Goal: Entertainment & Leisure: Browse casually

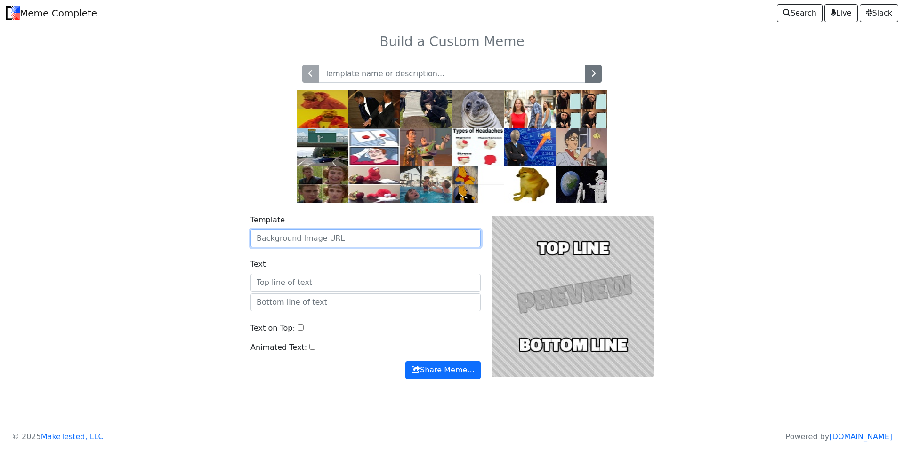
click at [326, 243] on input "Template" at bounding box center [365, 239] width 230 height 18
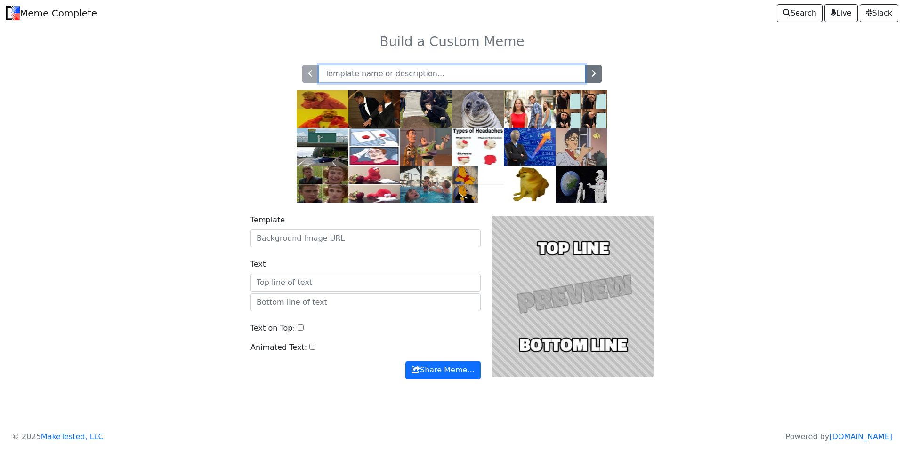
click at [415, 72] on input "text" at bounding box center [452, 74] width 266 height 18
type input "s"
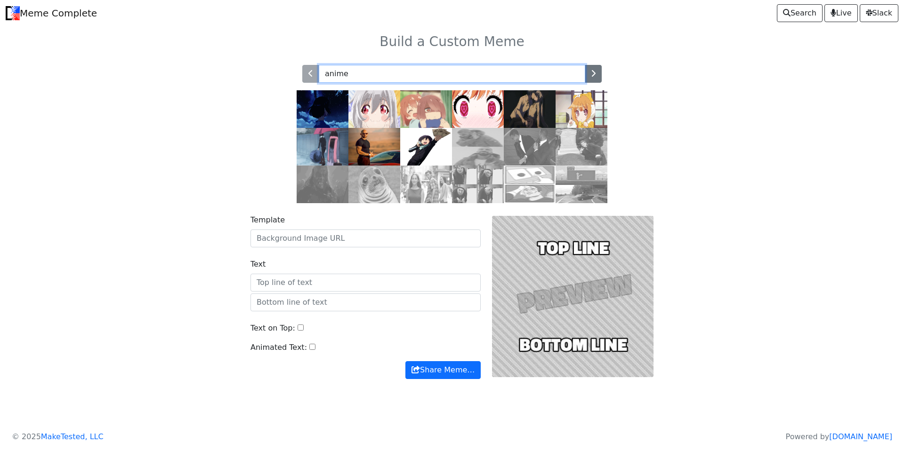
type input "anime"
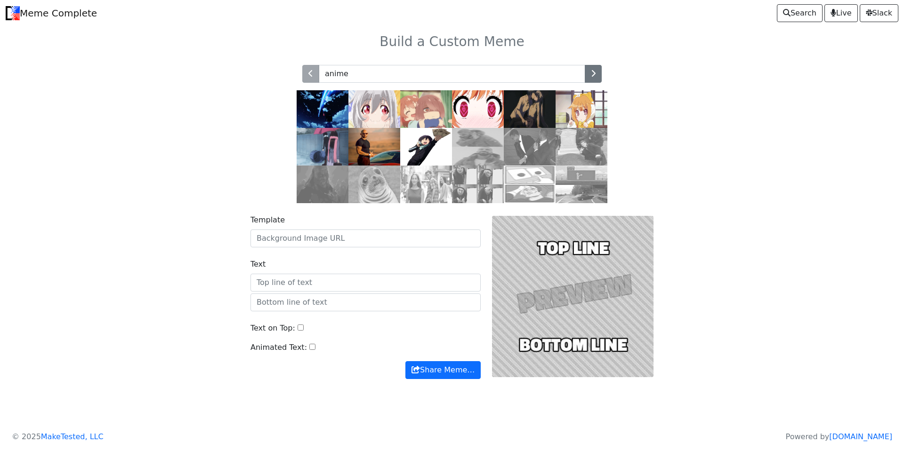
click at [535, 136] on img at bounding box center [530, 147] width 52 height 38
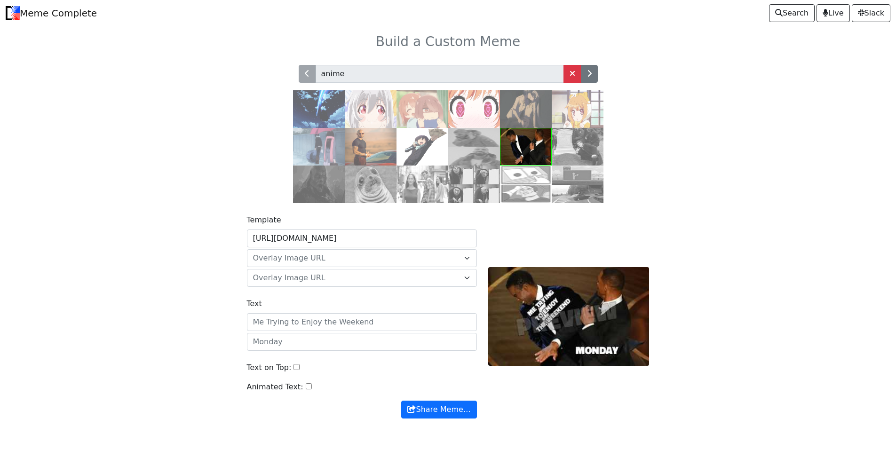
click at [433, 142] on img at bounding box center [423, 147] width 52 height 38
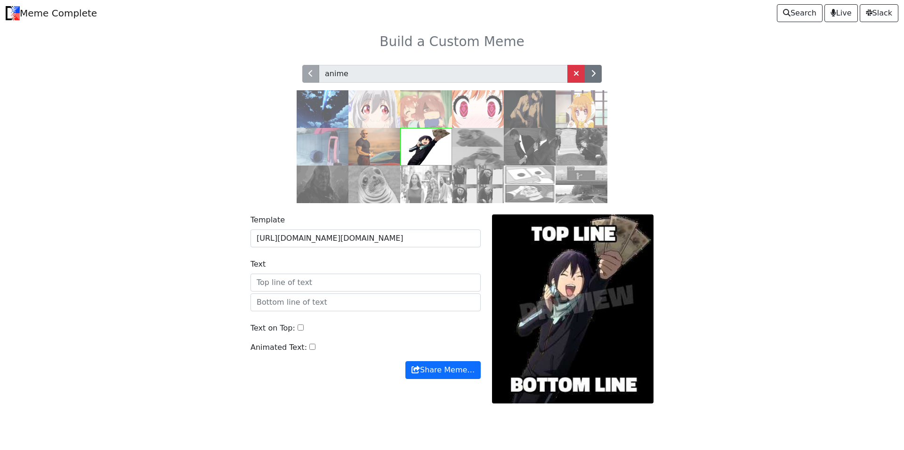
click at [358, 115] on img at bounding box center [374, 109] width 52 height 38
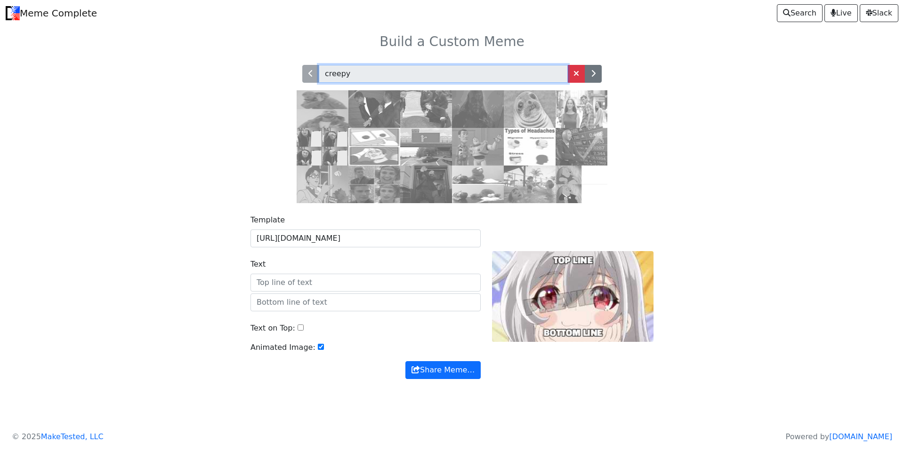
type input "creepy"
click at [430, 190] on img at bounding box center [426, 185] width 52 height 38
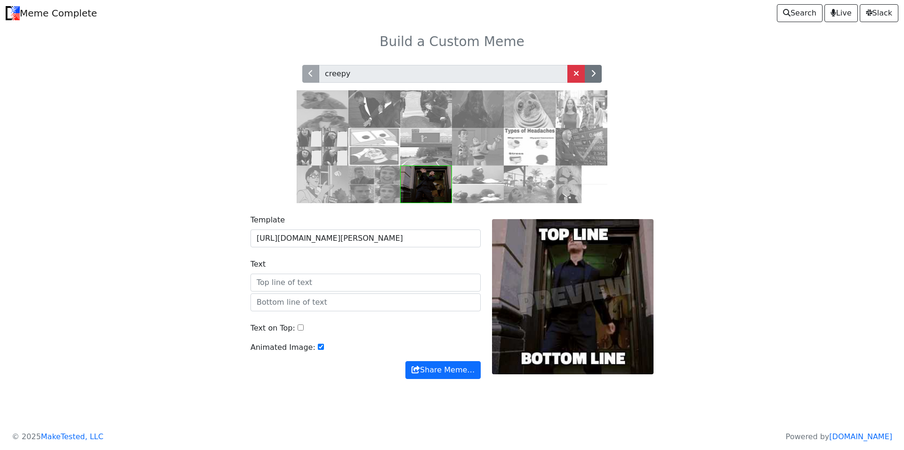
click at [317, 278] on input "Text" at bounding box center [365, 283] width 230 height 18
click at [362, 281] on input "Text" at bounding box center [365, 283] width 230 height 18
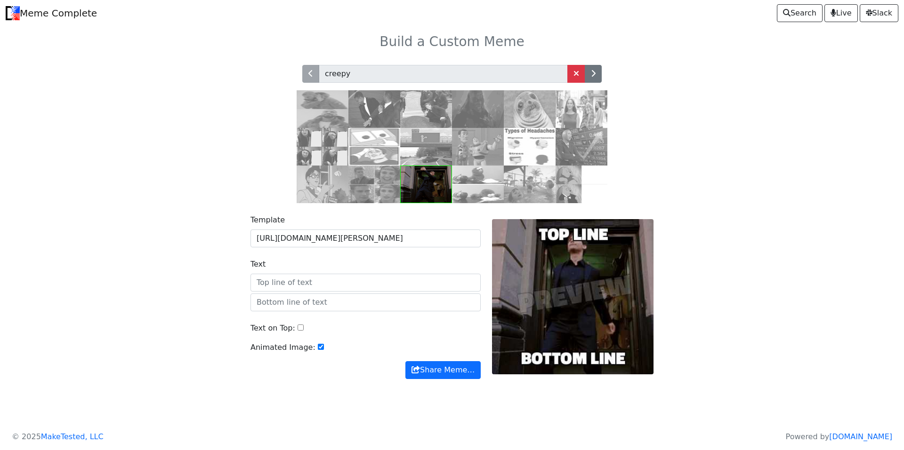
click at [362, 281] on input "Text" at bounding box center [365, 283] width 230 height 18
type input "S"
click at [475, 115] on img at bounding box center [478, 109] width 52 height 38
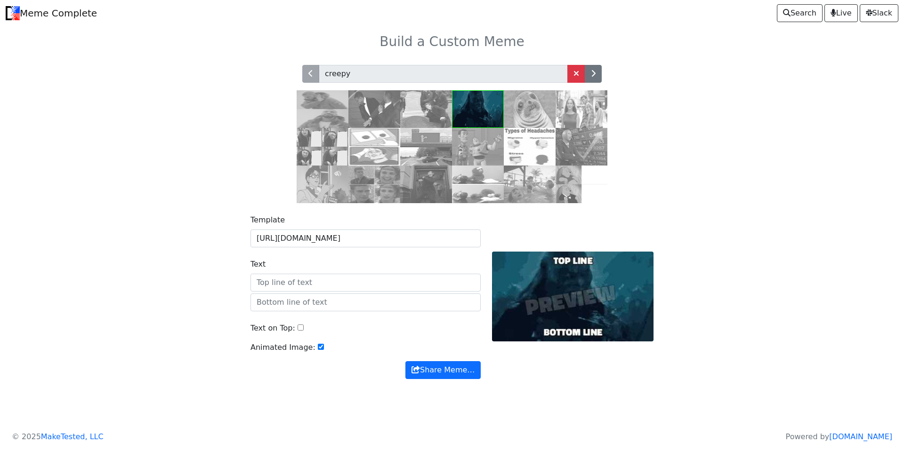
click at [363, 280] on input "Text" at bounding box center [365, 283] width 230 height 18
click at [364, 103] on img at bounding box center [374, 109] width 52 height 38
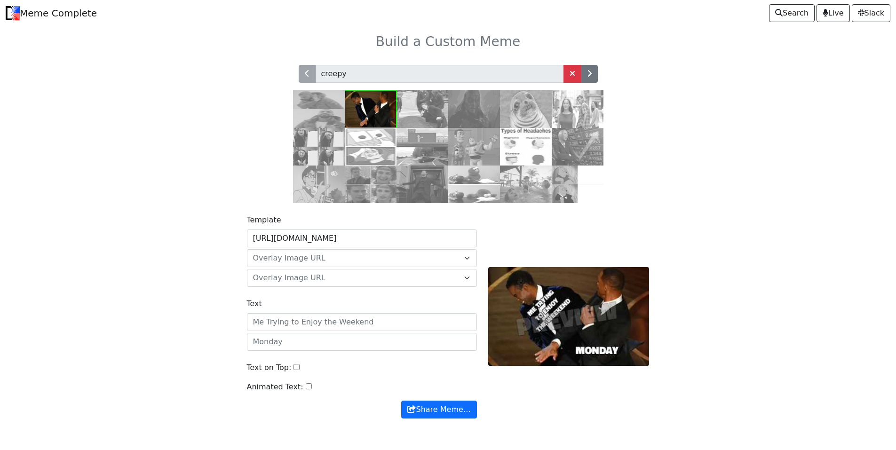
click at [418, 187] on img at bounding box center [423, 185] width 52 height 38
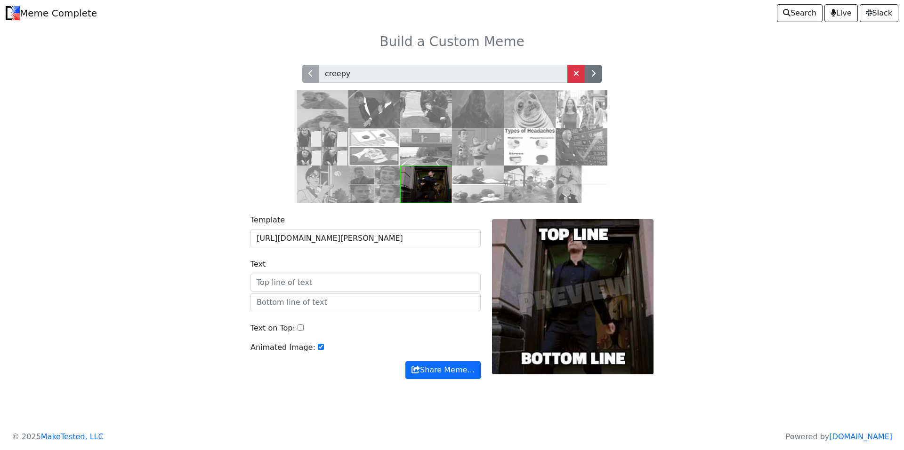
click at [320, 280] on input "Text" at bounding box center [365, 283] width 230 height 18
type input "Sai fora"
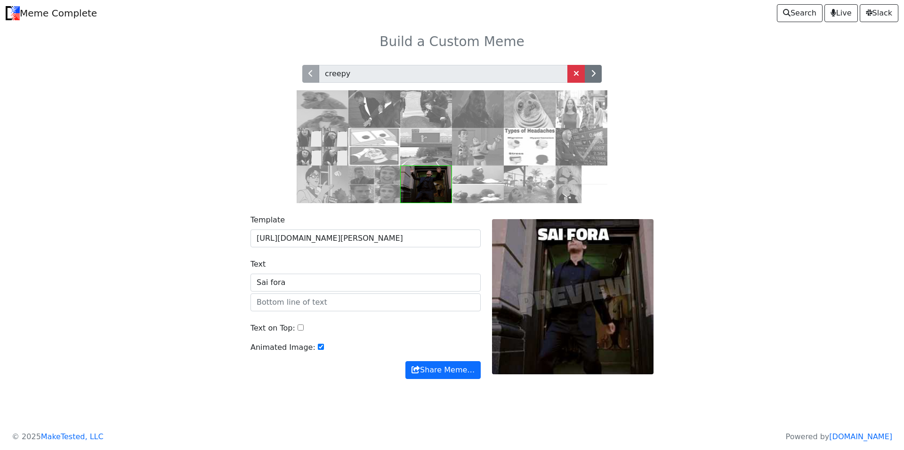
click at [469, 111] on img at bounding box center [478, 109] width 52 height 38
click at [293, 303] on input "text" at bounding box center [365, 303] width 230 height 18
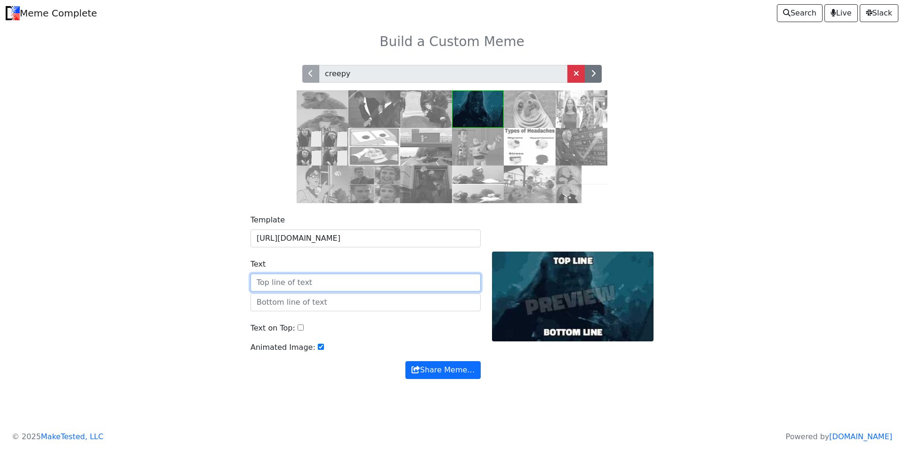
drag, startPoint x: 282, startPoint y: 280, endPoint x: 258, endPoint y: 275, distance: 24.9
click at [258, 275] on input "Text" at bounding box center [365, 283] width 230 height 18
click at [271, 307] on input "text" at bounding box center [365, 303] width 230 height 18
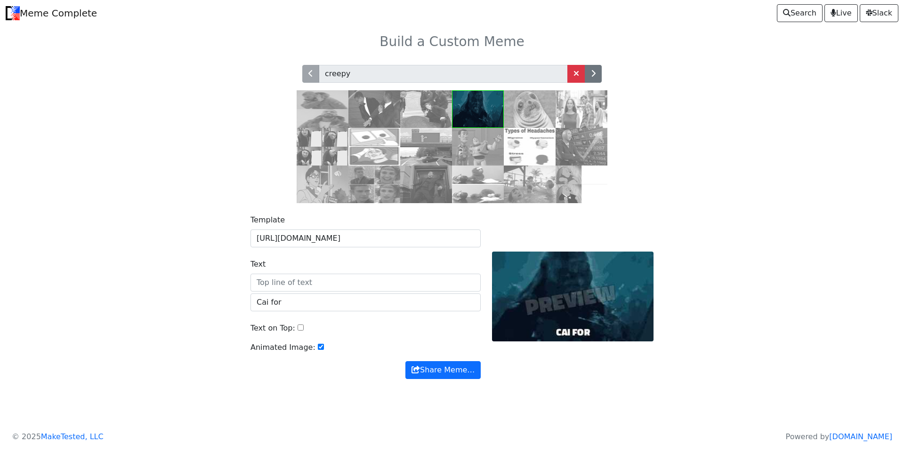
click at [288, 273] on div "Text" at bounding box center [365, 275] width 230 height 33
click at [302, 281] on input "Text" at bounding box center [365, 283] width 230 height 18
click at [328, 281] on input "Text" at bounding box center [365, 283] width 230 height 18
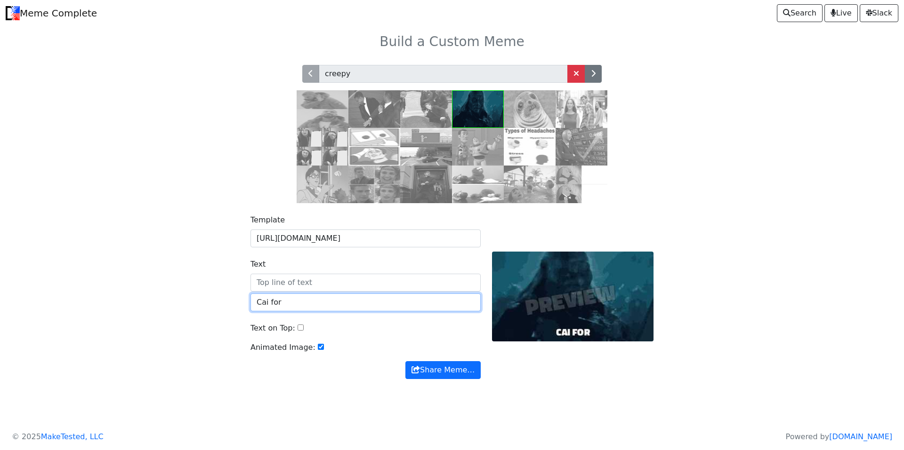
click at [323, 300] on input "Cai for" at bounding box center [365, 303] width 230 height 18
click at [305, 304] on input "Cai fora baranga" at bounding box center [365, 303] width 230 height 18
type input "Cai fora vadia"
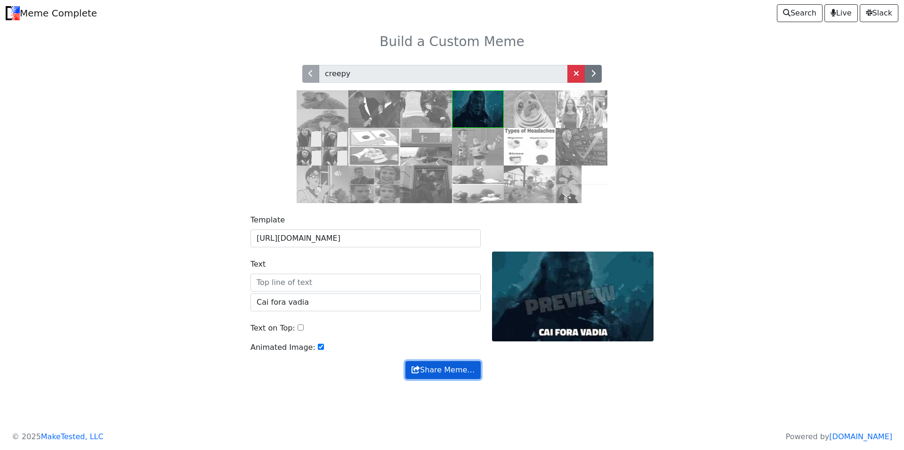
click at [420, 373] on span "submit" at bounding box center [415, 370] width 8 height 8
click at [288, 79] on div "creepy" at bounding box center [451, 129] width 621 height 150
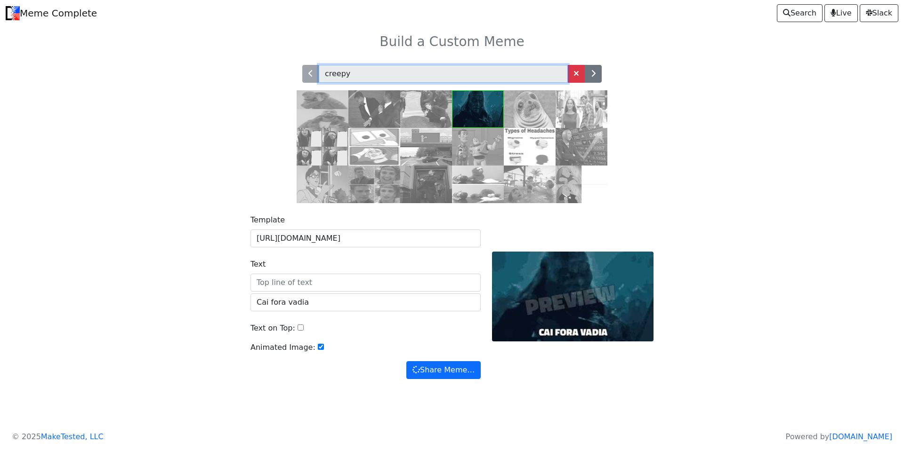
click at [385, 78] on input "creepy" at bounding box center [443, 74] width 249 height 18
click at [385, 77] on input "creepy" at bounding box center [443, 74] width 249 height 18
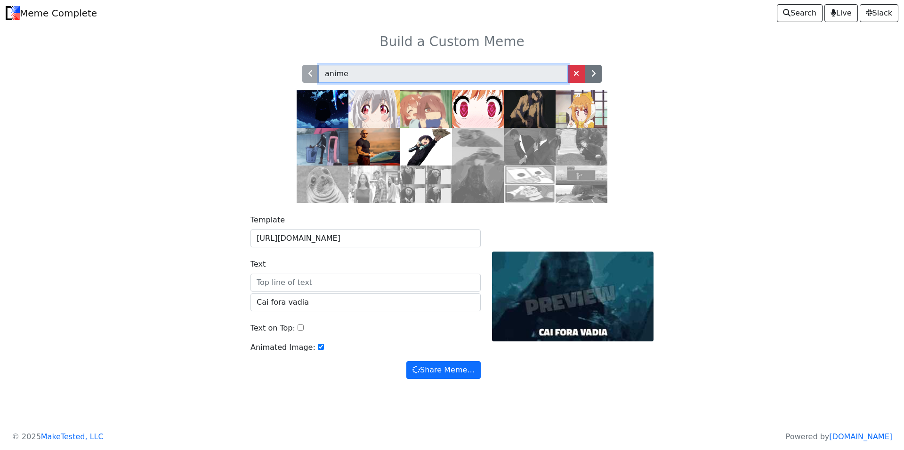
type input "anime"
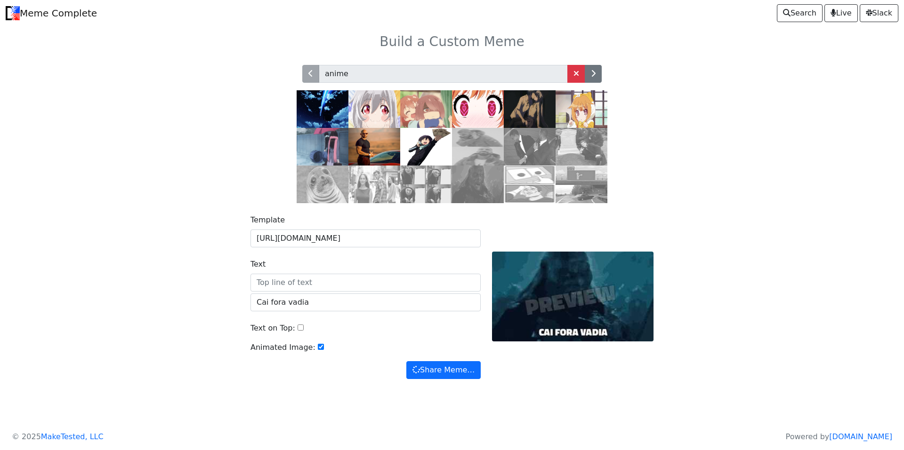
click at [433, 114] on img at bounding box center [426, 109] width 52 height 38
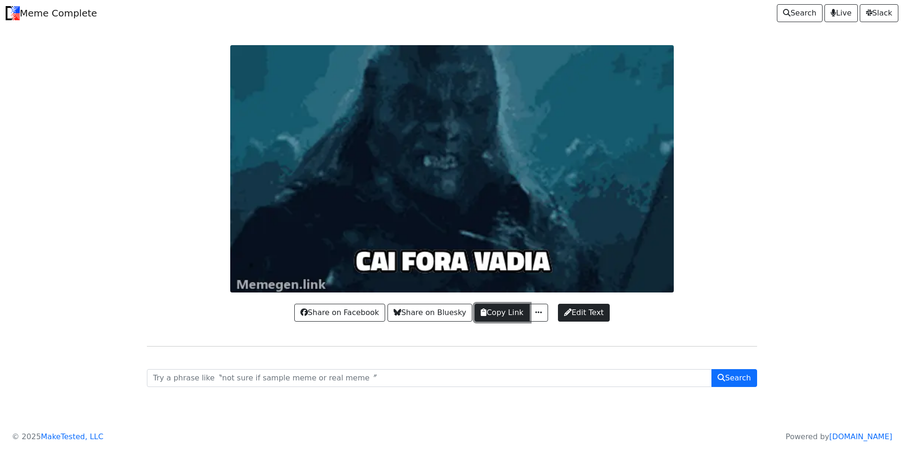
click at [514, 312] on button "Copy Link" at bounding box center [501, 313] width 55 height 18
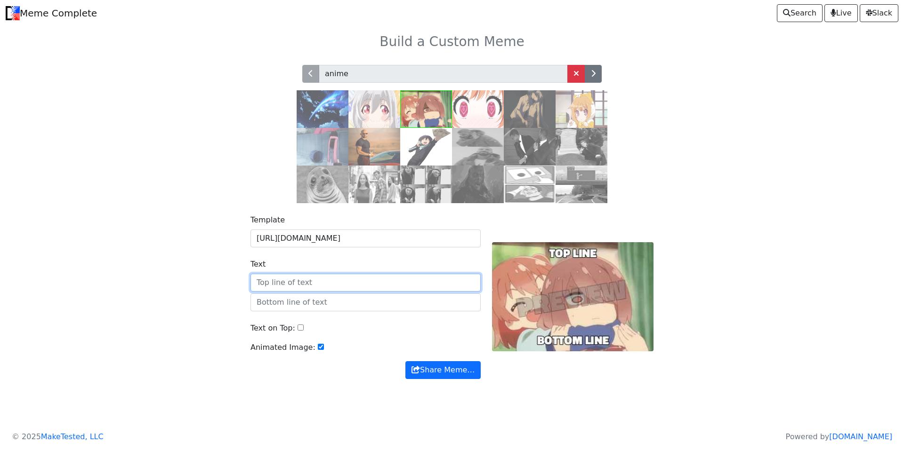
drag, startPoint x: 339, startPoint y: 284, endPoint x: 244, endPoint y: 280, distance: 95.2
click at [244, 280] on div "Template [URL][DOMAIN_NAME] Text Text on Top: Animated Image: Share Meme… Share…" at bounding box center [451, 302] width 621 height 199
click at [319, 285] on input "Text" at bounding box center [365, 283] width 230 height 18
click at [320, 285] on input "Text" at bounding box center [365, 283] width 230 height 18
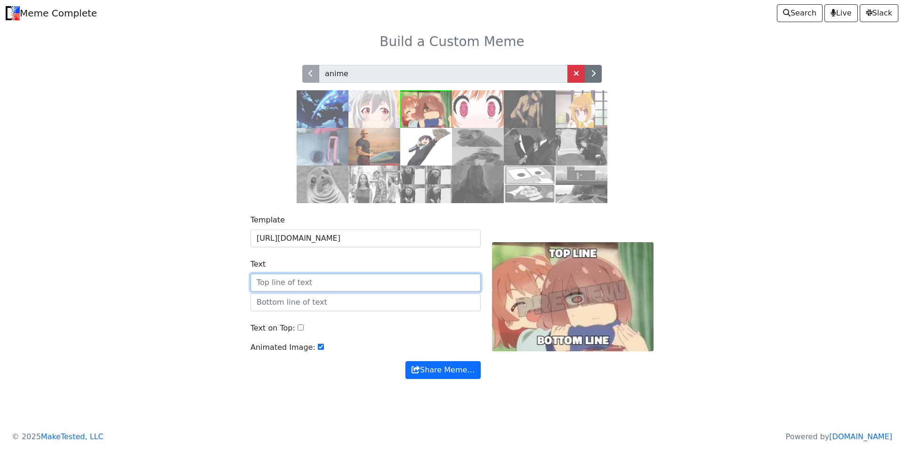
click at [320, 285] on input "Text" at bounding box center [365, 283] width 230 height 18
type input "Ja era"
drag, startPoint x: 321, startPoint y: 287, endPoint x: 205, endPoint y: 286, distance: 115.8
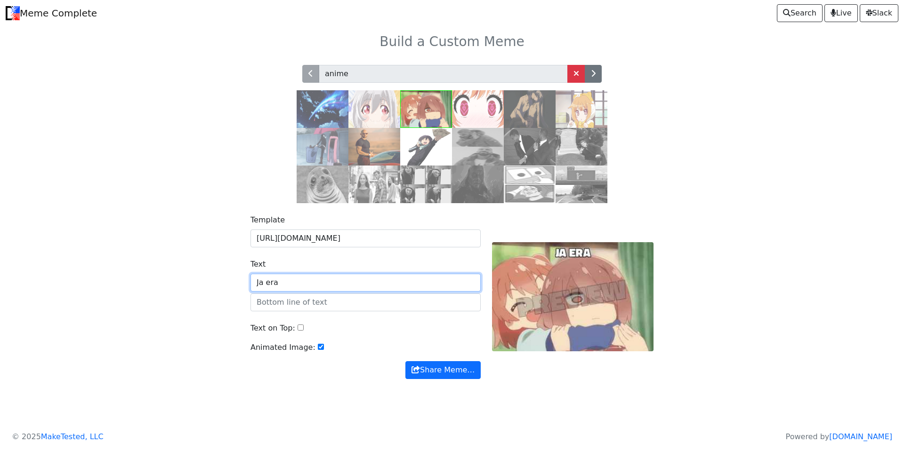
click at [205, 286] on div "Template http://media.tenor.com/ixaDEFhZJSsAAAAC/anime-choke.gif Text Ja era Te…" at bounding box center [451, 302] width 621 height 199
type input "p"
type input "perdeu vadia"
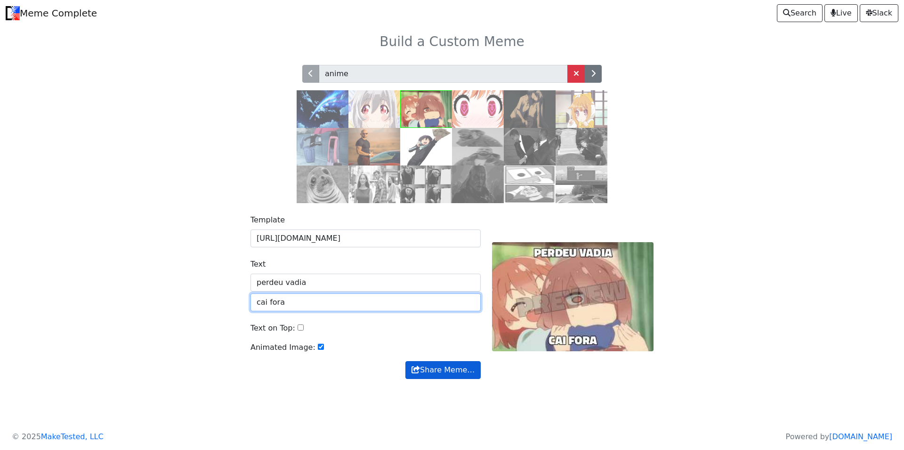
type input "cai fora"
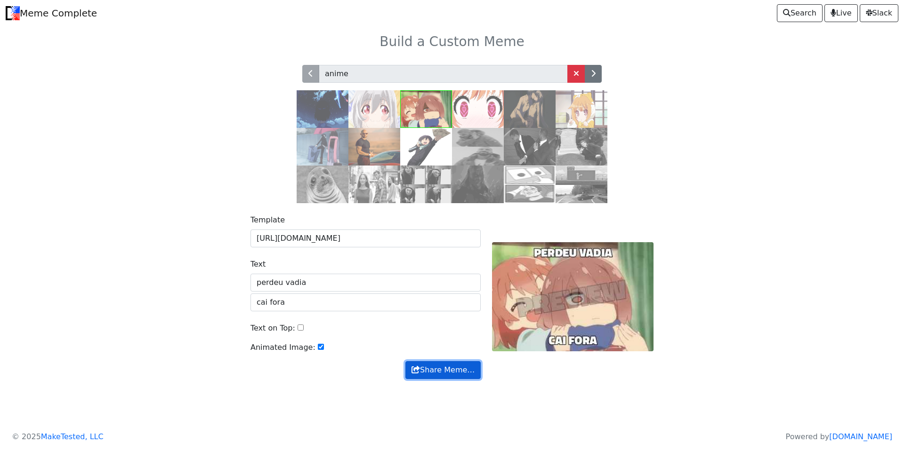
click at [450, 371] on button "Share Meme…" at bounding box center [442, 370] width 75 height 18
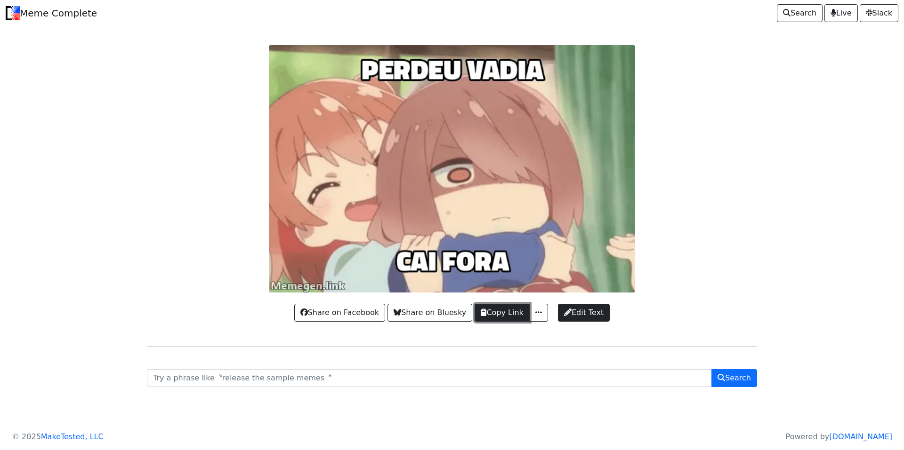
click at [502, 313] on button "Copy Link" at bounding box center [501, 313] width 55 height 18
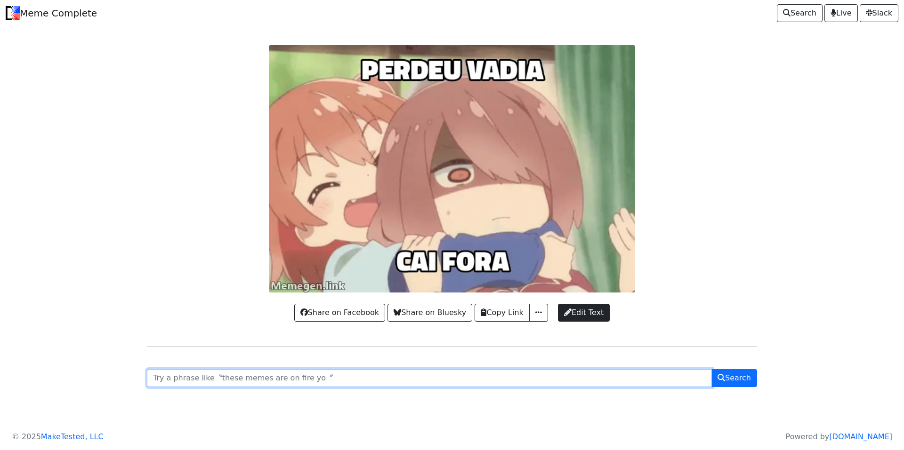
click at [296, 382] on input "text" at bounding box center [429, 378] width 565 height 18
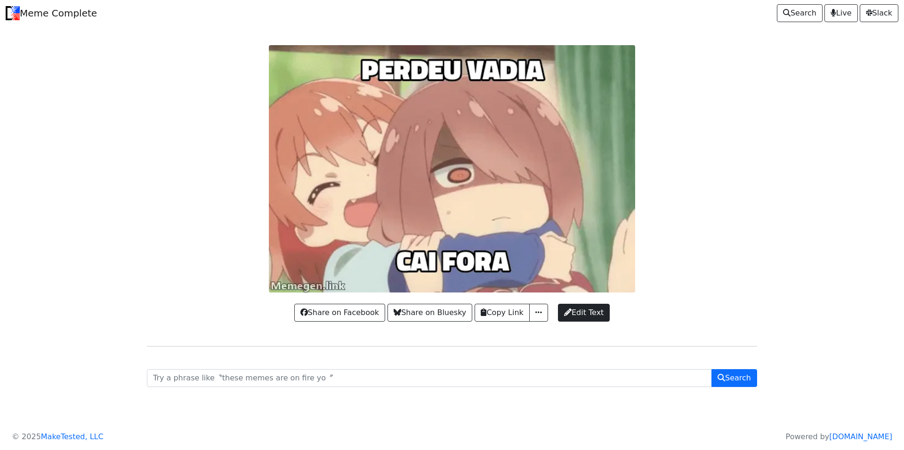
click at [488, 325] on div "Share on Facebook Share on Bluesky Copy Link Copy Image URL Copy Markdown Link …" at bounding box center [451, 223] width 621 height 395
click at [488, 319] on button "Copy Link" at bounding box center [501, 313] width 55 height 18
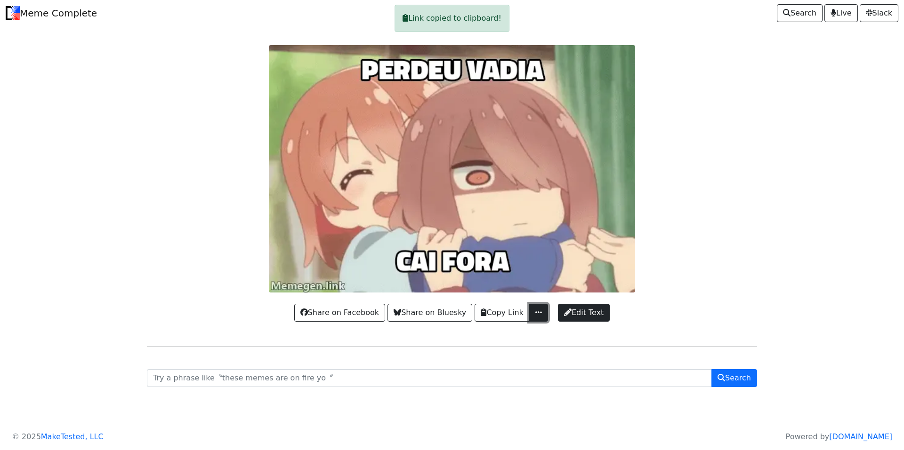
click at [534, 311] on span "button" at bounding box center [538, 313] width 9 height 8
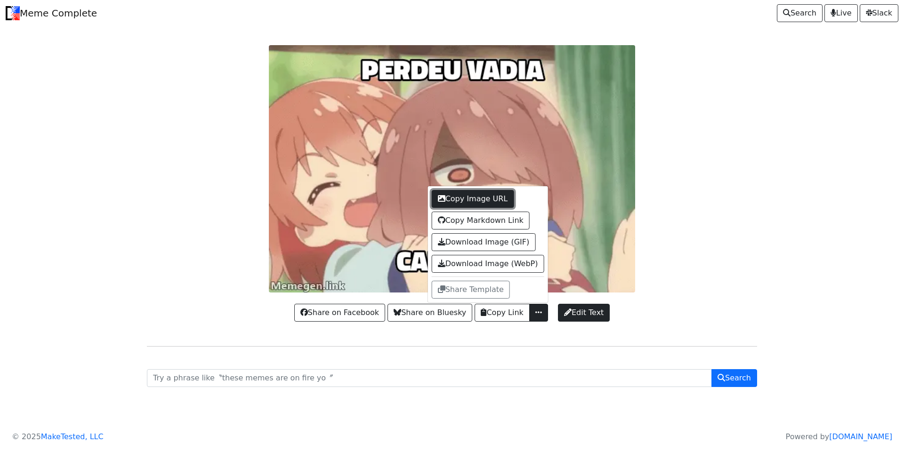
click at [502, 203] on button "Copy Image URL" at bounding box center [473, 199] width 82 height 18
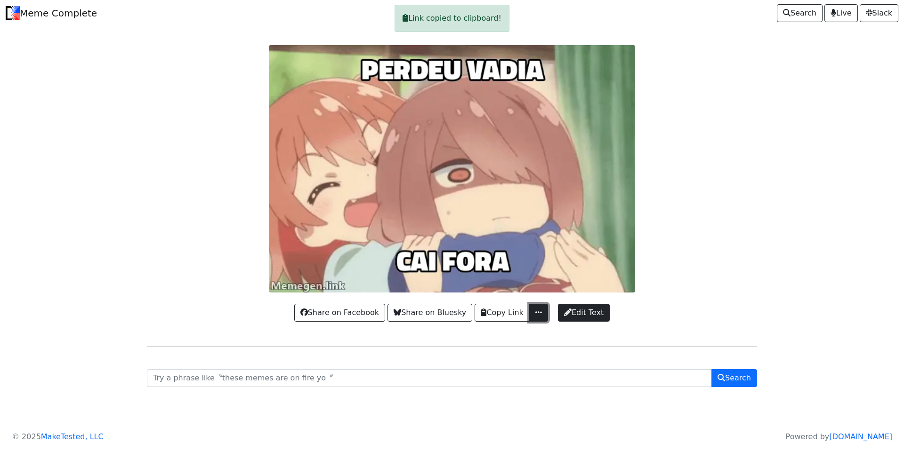
click at [538, 308] on button "button" at bounding box center [538, 313] width 19 height 18
